Goal: Task Accomplishment & Management: Use online tool/utility

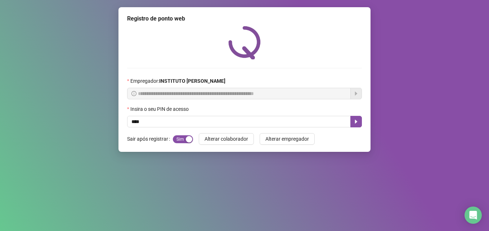
type input "*****"
click at [357, 119] on icon "caret-right" at bounding box center [356, 122] width 6 height 6
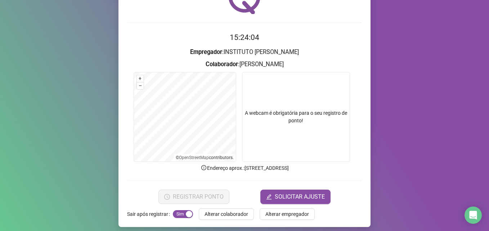
scroll to position [50, 0]
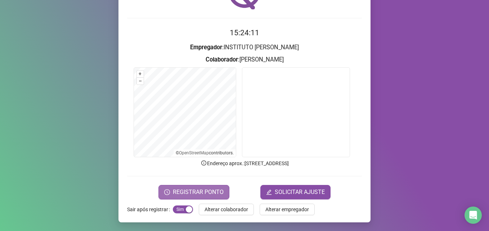
click at [200, 190] on span "REGISTRAR PONTO" at bounding box center [198, 192] width 51 height 9
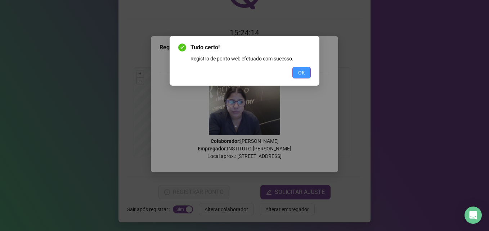
click at [300, 69] on span "OK" at bounding box center [301, 73] width 7 height 8
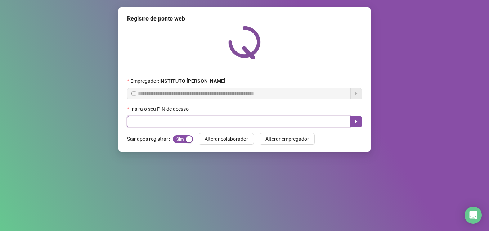
click at [184, 123] on input "text" at bounding box center [238, 122] width 223 height 12
click at [135, 123] on input "text" at bounding box center [238, 122] width 223 height 12
type input "*****"
click at [357, 123] on icon "caret-right" at bounding box center [356, 122] width 6 height 6
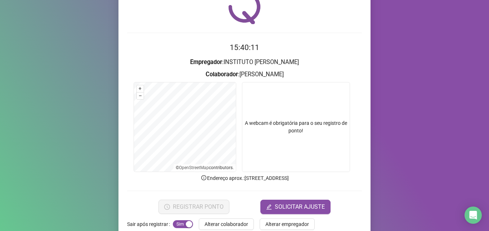
scroll to position [50, 0]
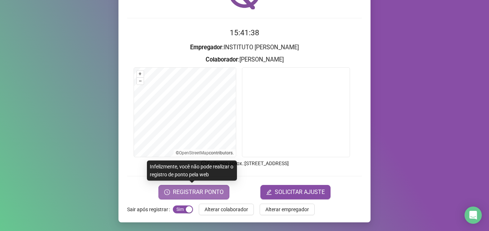
click at [184, 191] on span "REGISTRAR PONTO" at bounding box center [198, 192] width 51 height 9
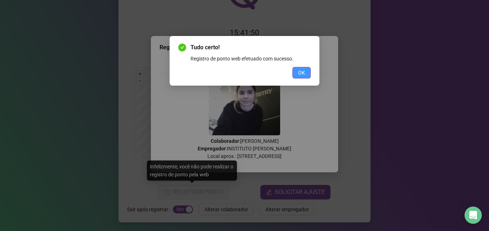
click at [302, 71] on span "OK" at bounding box center [301, 73] width 7 height 8
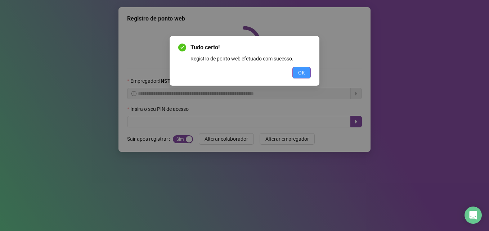
scroll to position [0, 0]
